Goal: Check status: Check status

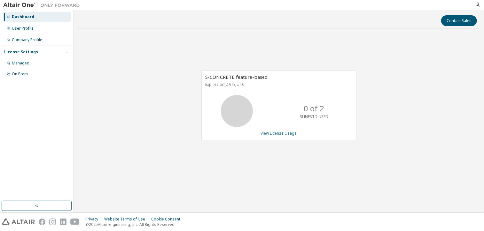
click at [286, 134] on link "View License Usage" at bounding box center [279, 133] width 36 height 5
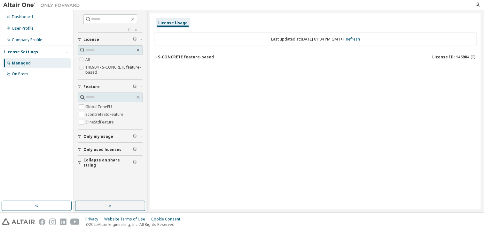
click at [157, 57] on icon "button" at bounding box center [156, 57] width 4 height 4
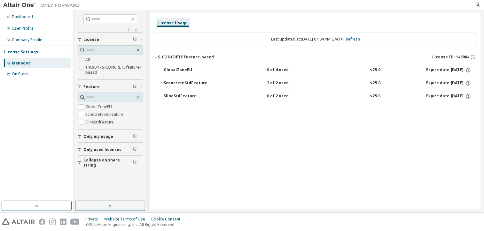
click at [161, 81] on icon "button" at bounding box center [162, 83] width 4 height 4
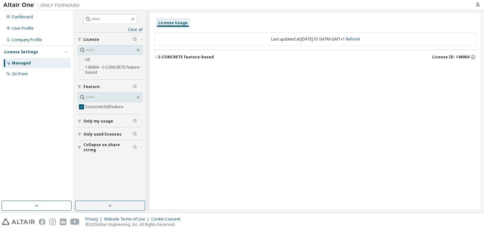
click at [157, 57] on icon "button" at bounding box center [156, 57] width 4 height 4
click at [163, 70] on icon "button" at bounding box center [162, 70] width 4 height 4
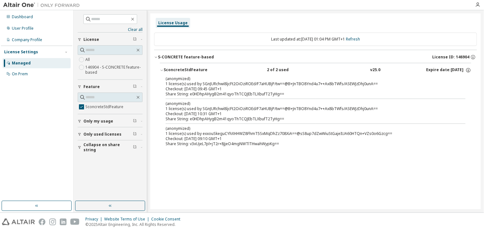
click at [173, 77] on p "(anonymized)" at bounding box center [308, 78] width 284 height 5
click at [174, 83] on div "(anonymized) 1 license(s) used by SGnJURchwi8ljcFt2OiOziROEd/F7aHUBjP/tw==@B+Jn…" at bounding box center [308, 81] width 284 height 11
click at [175, 87] on div "Checkout: 2025-09-12 09:45 GMT+1" at bounding box center [308, 89] width 284 height 5
click at [175, 88] on div "Checkout: 2025-09-12 09:45 GMT+1" at bounding box center [308, 89] width 284 height 5
click at [175, 89] on div "Checkout: 2025-09-12 09:45 GMT+1" at bounding box center [308, 89] width 284 height 5
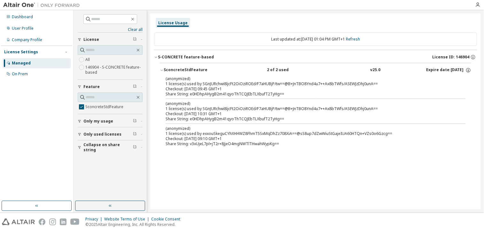
click at [175, 90] on div "Checkout: 2025-09-12 09:45 GMT+1" at bounding box center [308, 89] width 284 height 5
click at [174, 92] on div "Share String: e0HDhpAHygB2m41qyoThTCQJEbTLXbufT2TyHg==" at bounding box center [308, 94] width 284 height 5
